Goal: Navigation & Orientation: Understand site structure

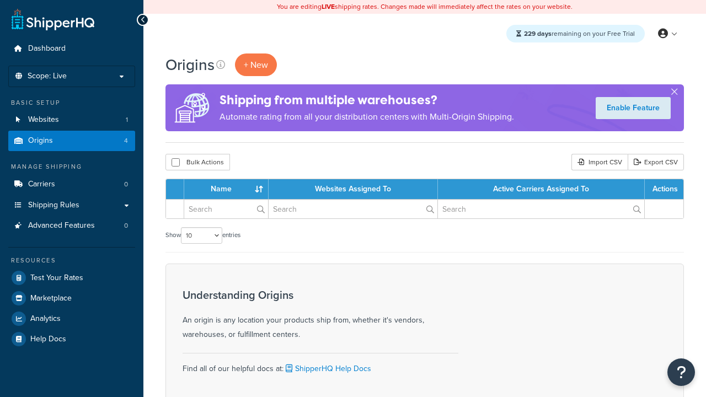
click at [226, 190] on th "Name" at bounding box center [226, 189] width 84 height 20
click at [353, 190] on th "Websites Assigned To" at bounding box center [353, 189] width 169 height 20
click at [541, 190] on th "Active Carriers Assigned To" at bounding box center [541, 189] width 207 height 20
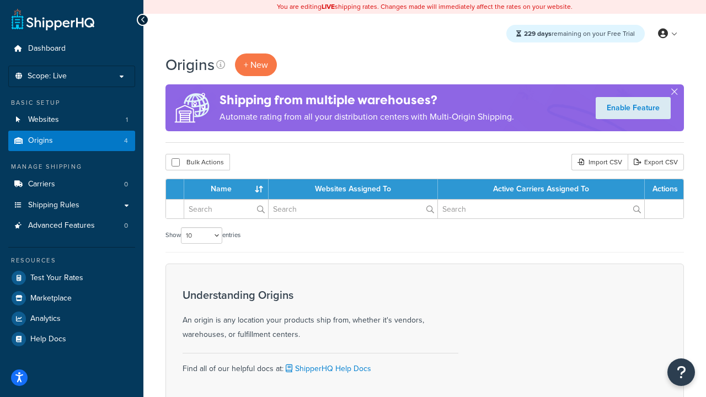
click at [541, 190] on th "Active Carriers Assigned To" at bounding box center [541, 189] width 207 height 20
click at [663, 190] on th "Actions" at bounding box center [664, 189] width 39 height 20
click at [221, 65] on icon at bounding box center [220, 64] width 9 height 9
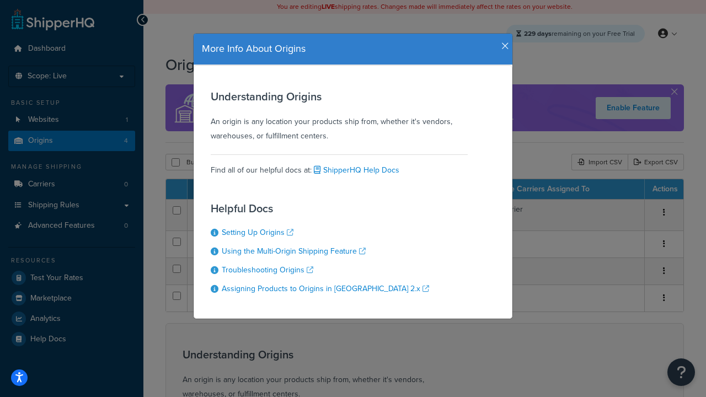
click at [502, 42] on icon "button" at bounding box center [505, 46] width 8 height 10
